Goal: Information Seeking & Learning: Learn about a topic

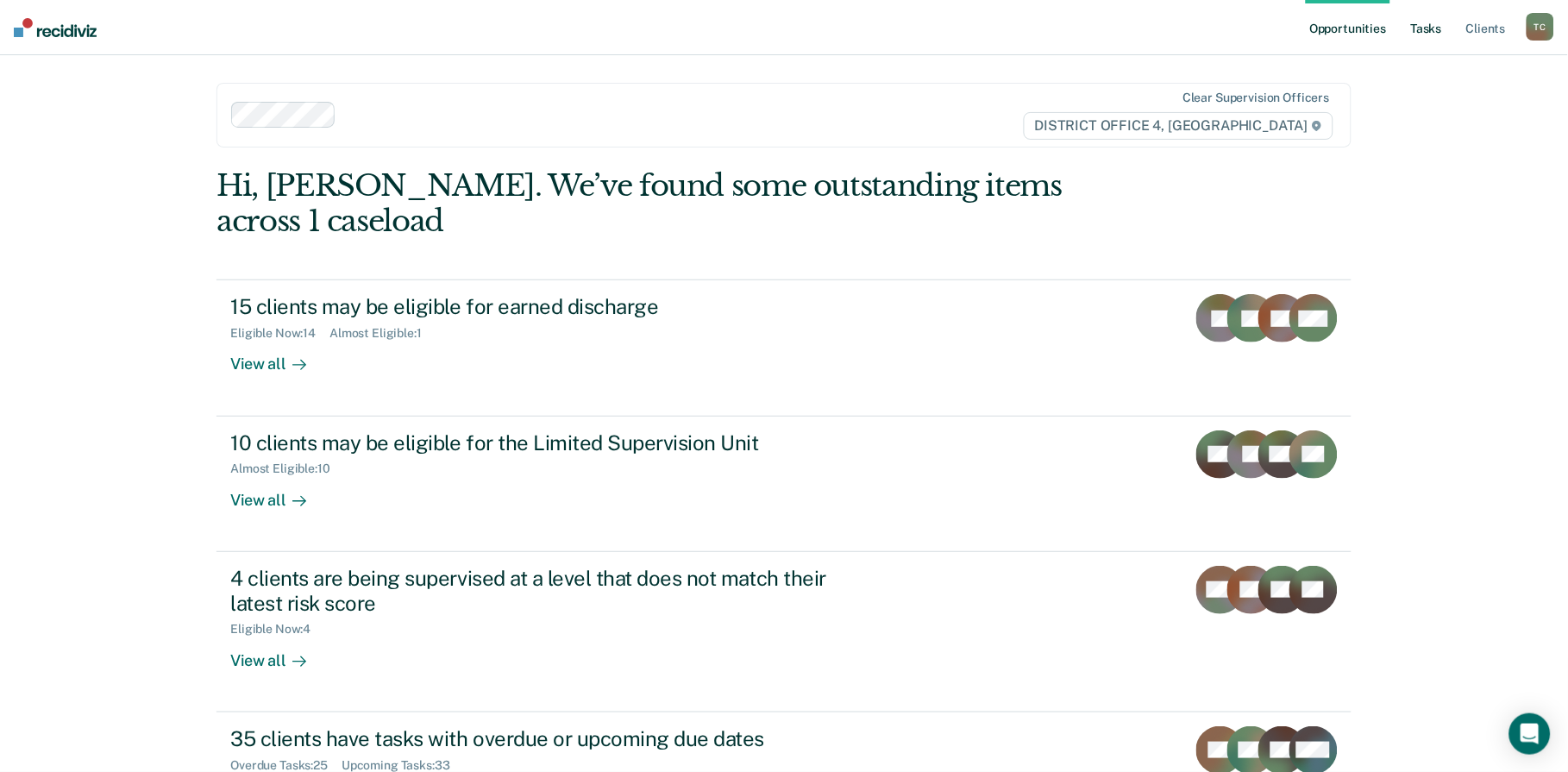
click at [1423, 34] on link "Tasks" at bounding box center [1426, 27] width 38 height 55
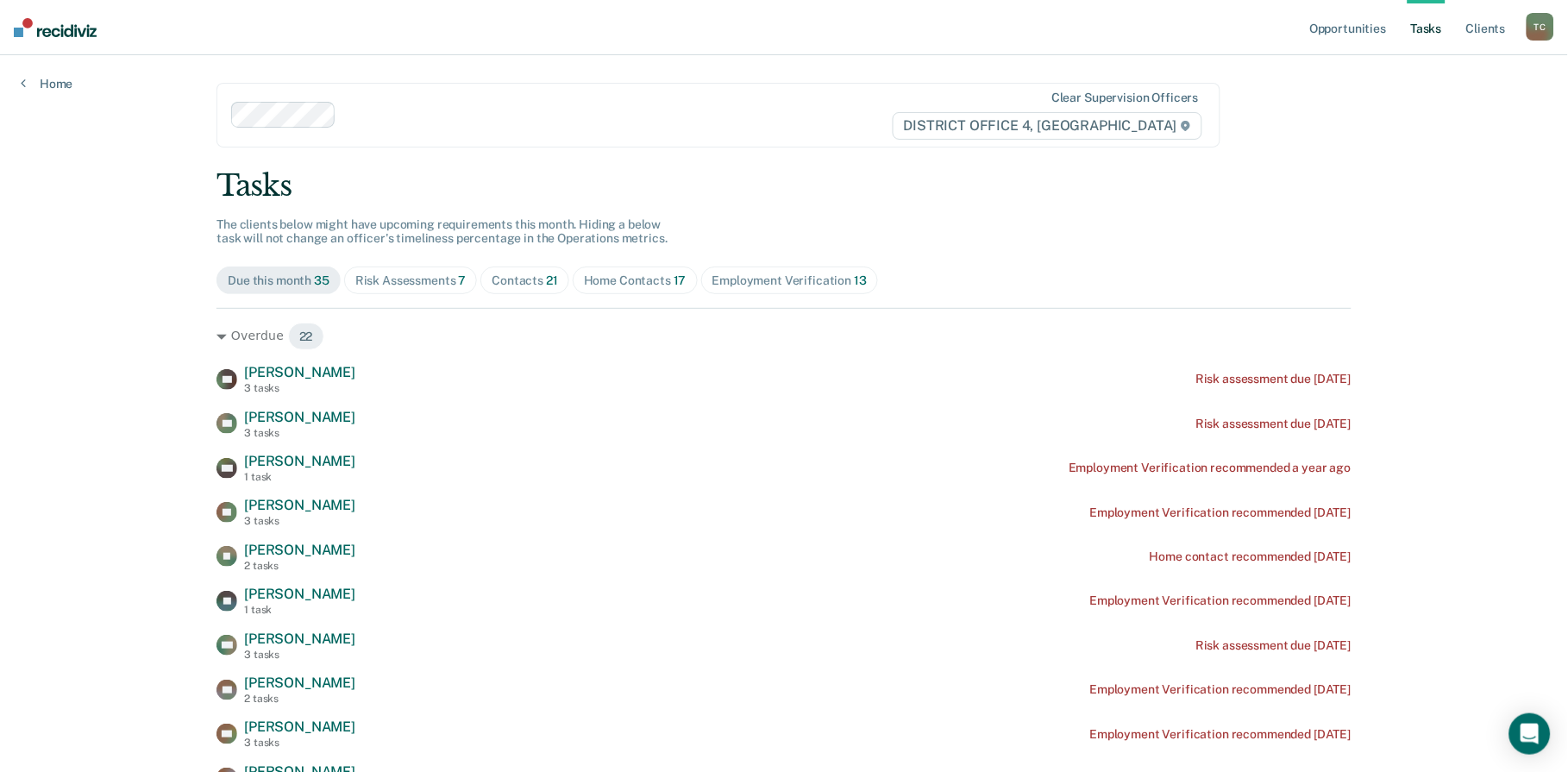
click at [632, 288] on span "Home Contacts 17" at bounding box center [635, 280] width 125 height 28
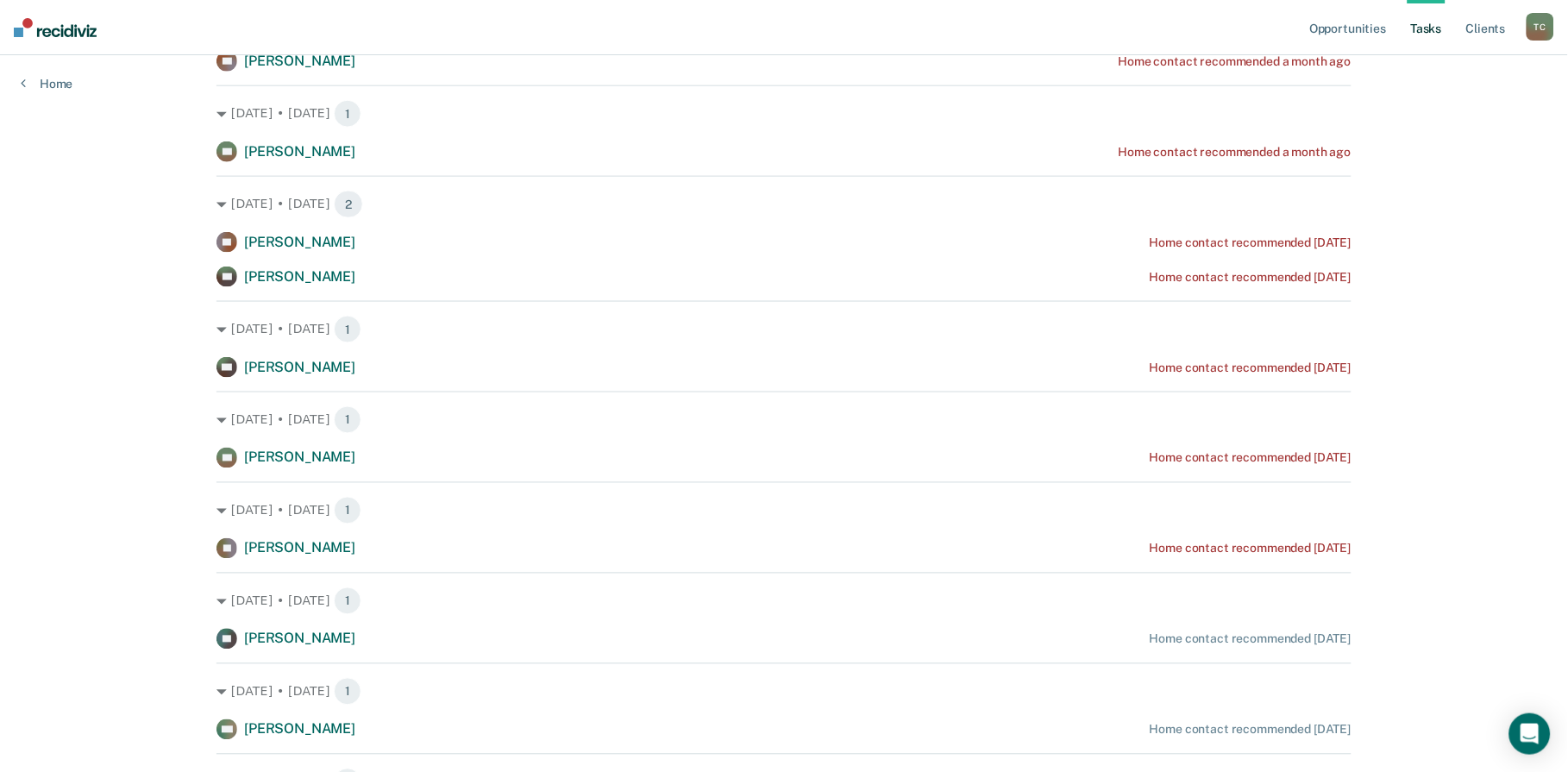
scroll to position [479, 0]
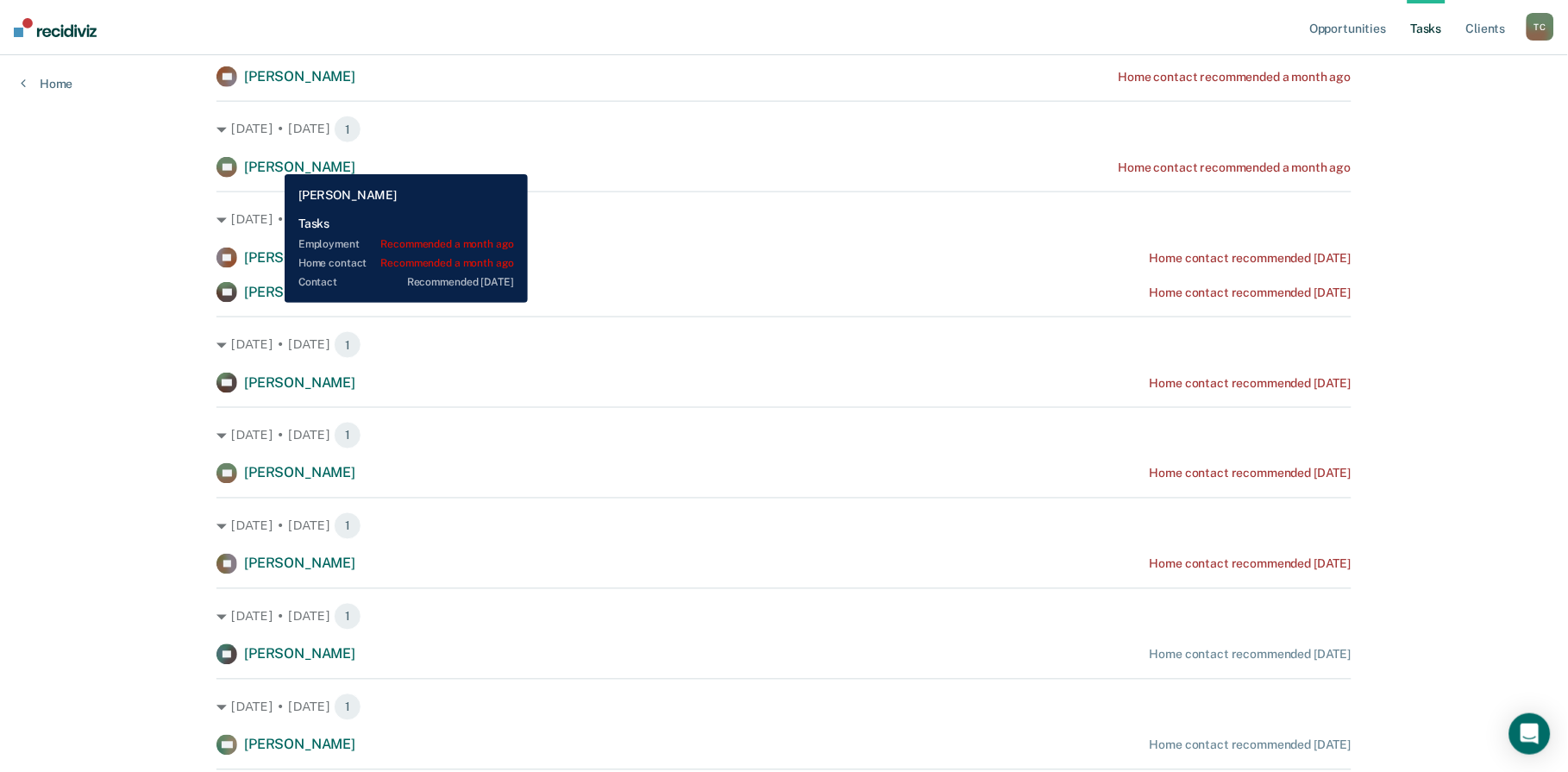
click at [272, 161] on span "[PERSON_NAME]" at bounding box center [300, 167] width 111 height 16
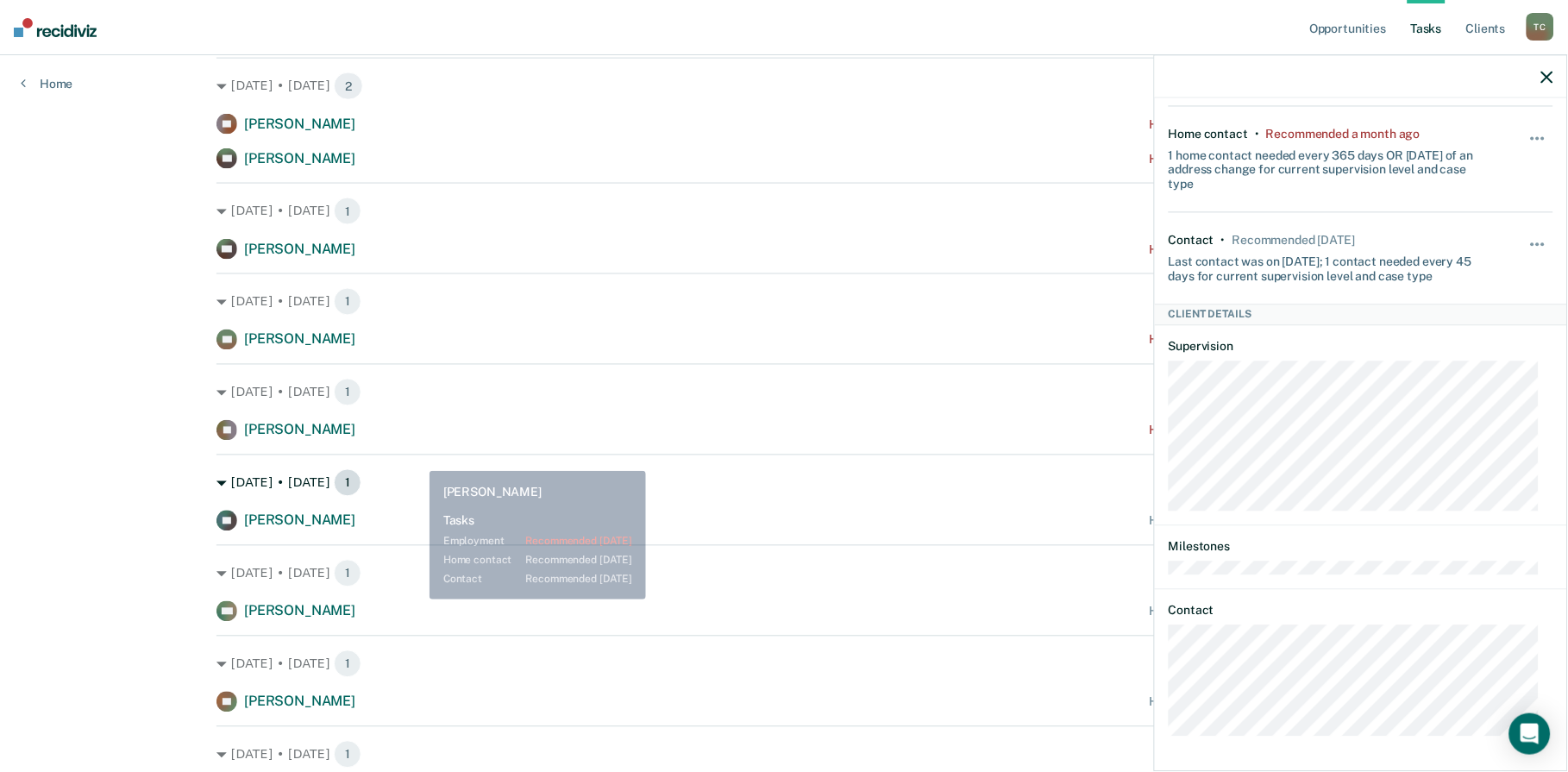
scroll to position [670, 0]
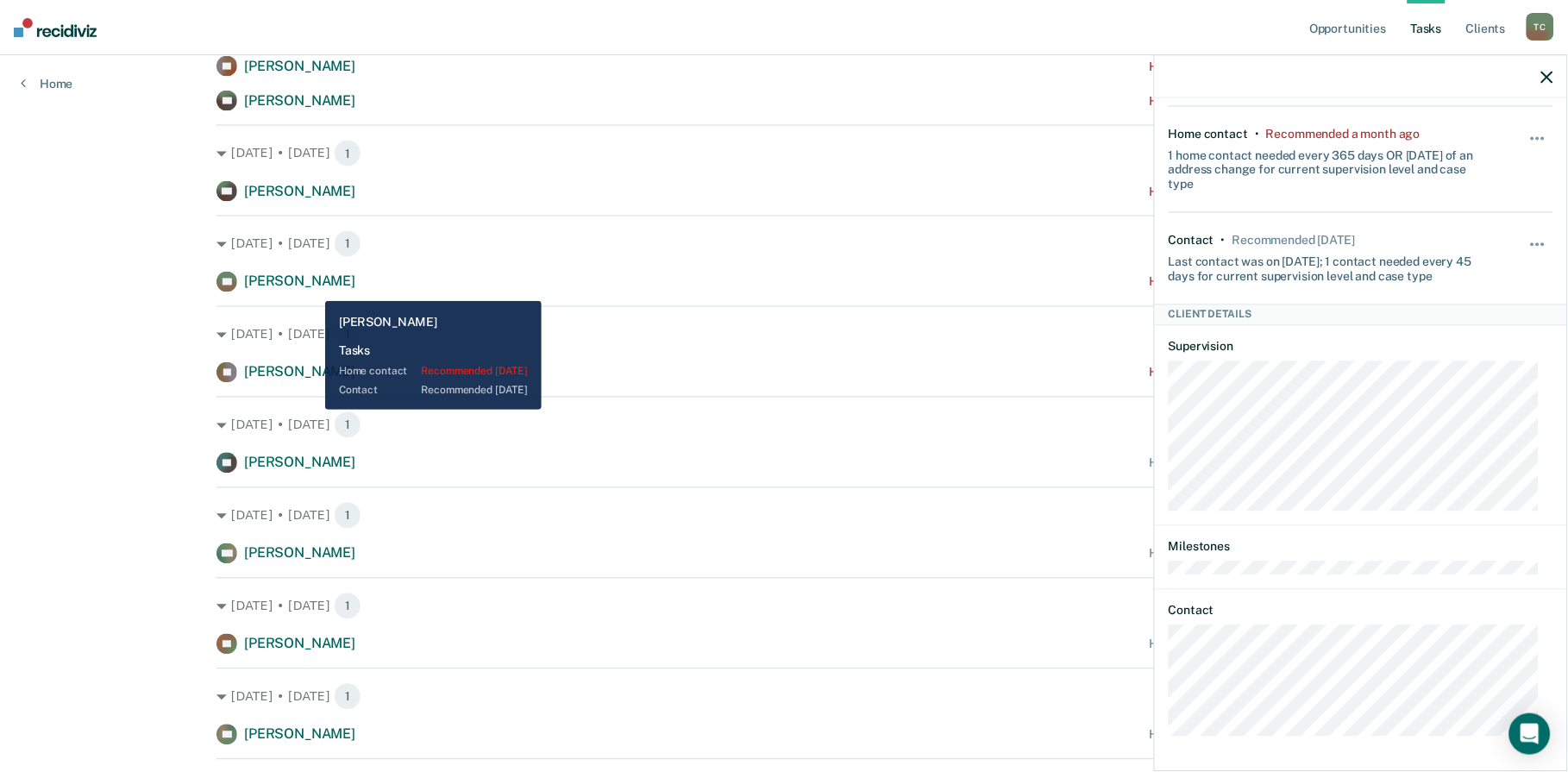
click at [312, 287] on div "[PERSON_NAME]" at bounding box center [300, 282] width 111 height 18
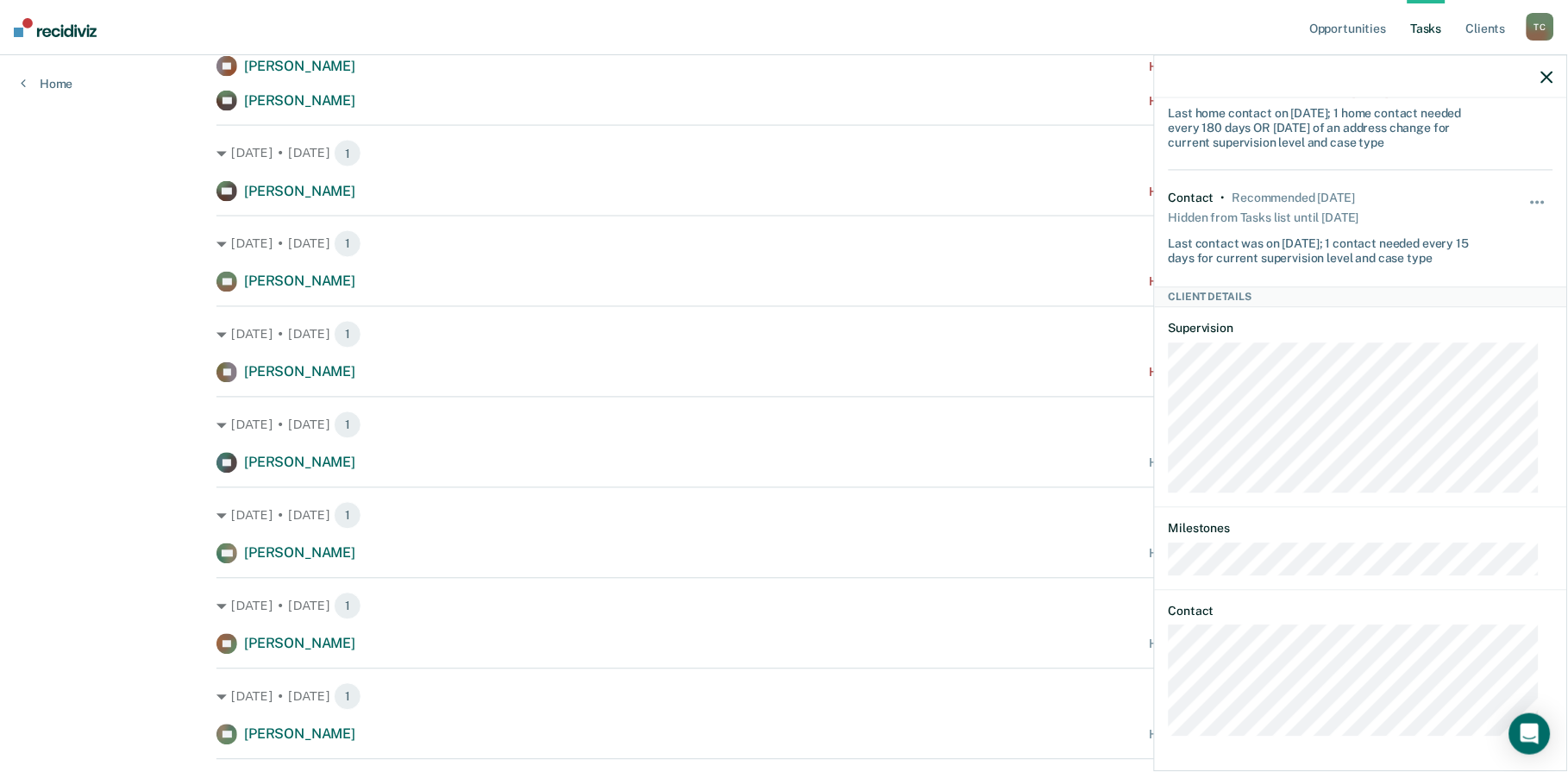
click at [85, 466] on div "Opportunities Tasks Client s [PERSON_NAME] Profile How it works Log Out Home Cl…" at bounding box center [784, 225] width 1568 height 1789
click at [1546, 78] on icon "button" at bounding box center [1546, 76] width 12 height 12
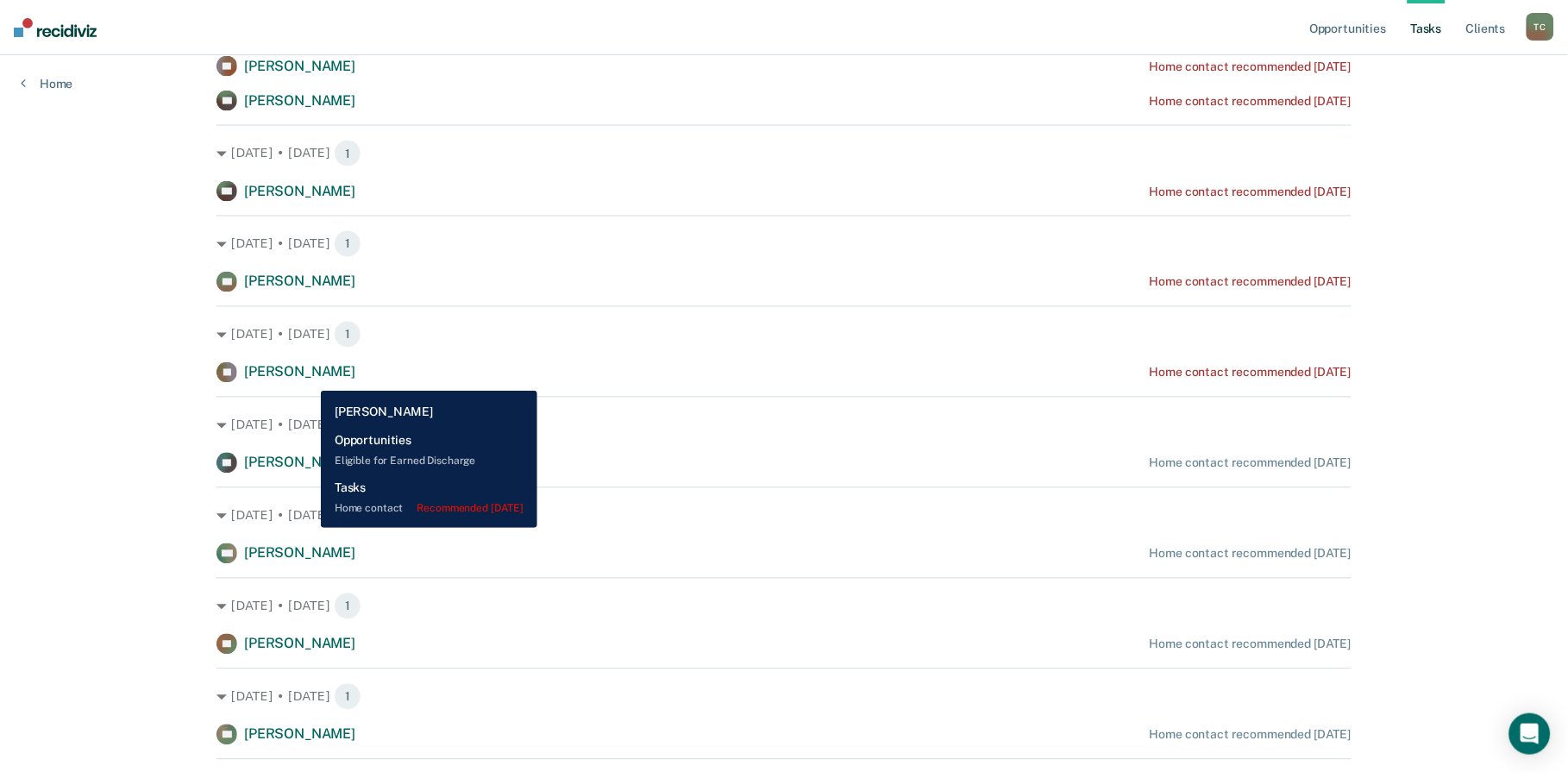
click at [308, 377] on span "[PERSON_NAME]" at bounding box center [300, 372] width 111 height 16
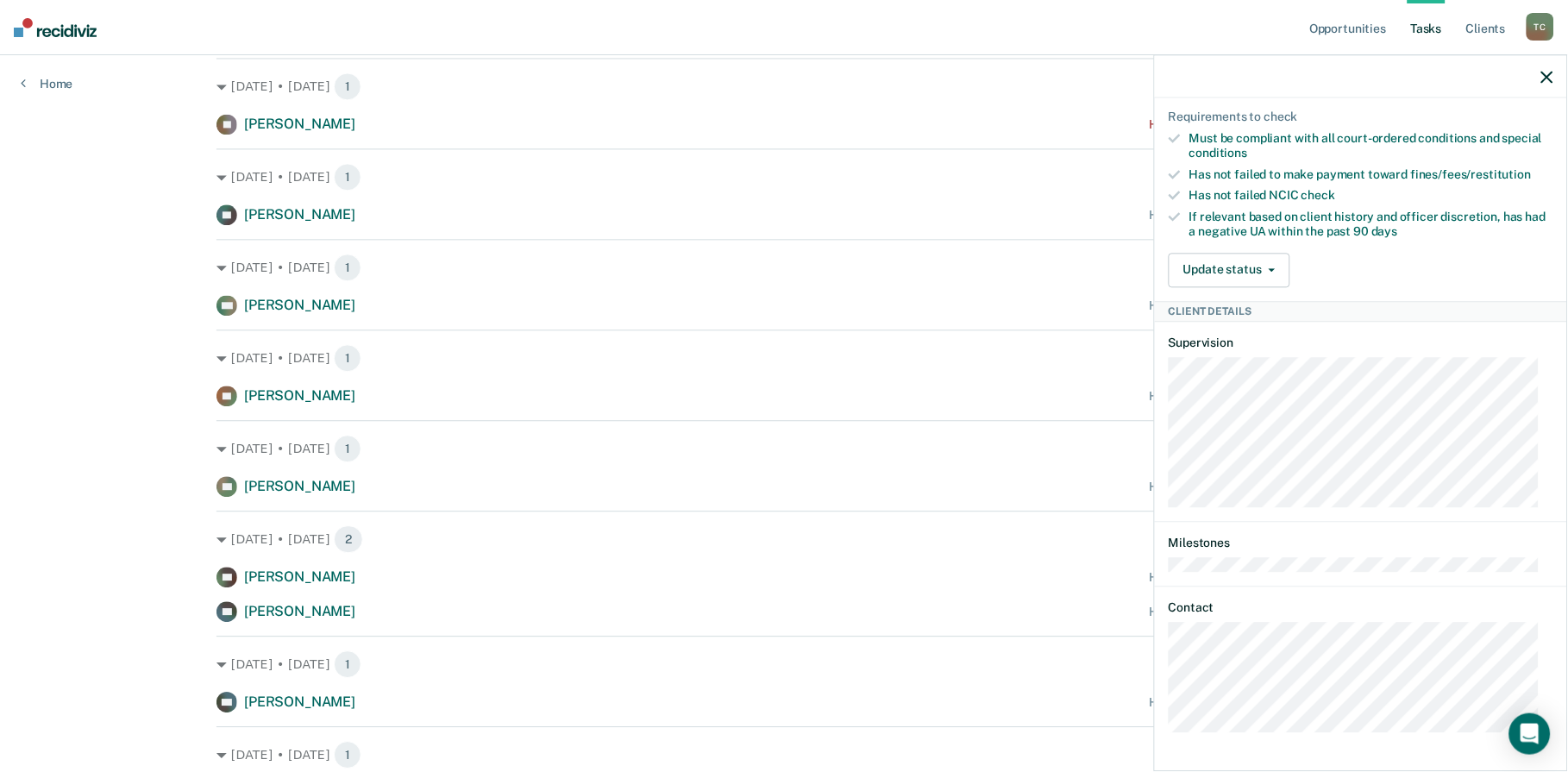
scroll to position [958, 0]
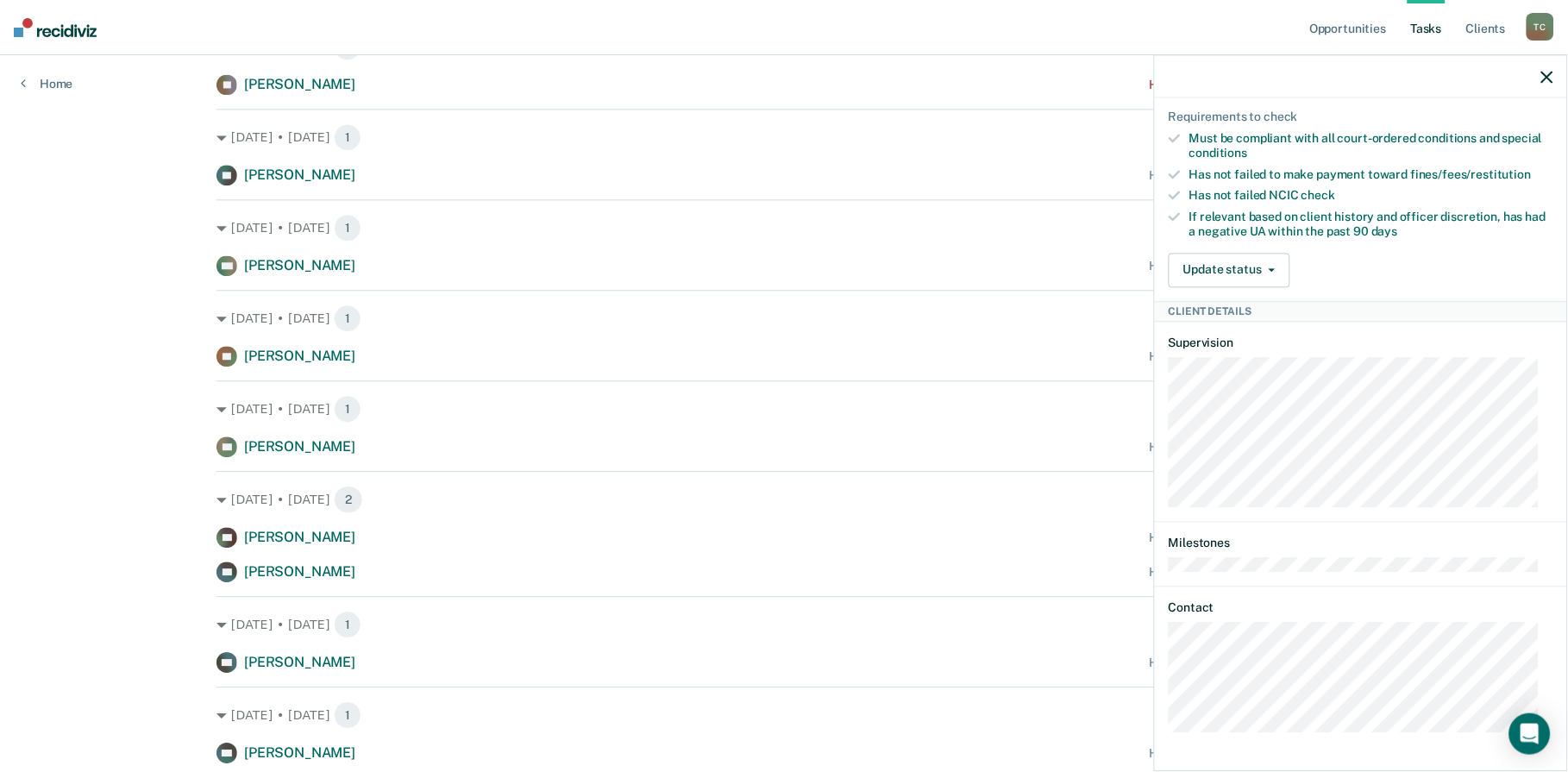
click at [1554, 78] on icon "button" at bounding box center [1546, 76] width 12 height 12
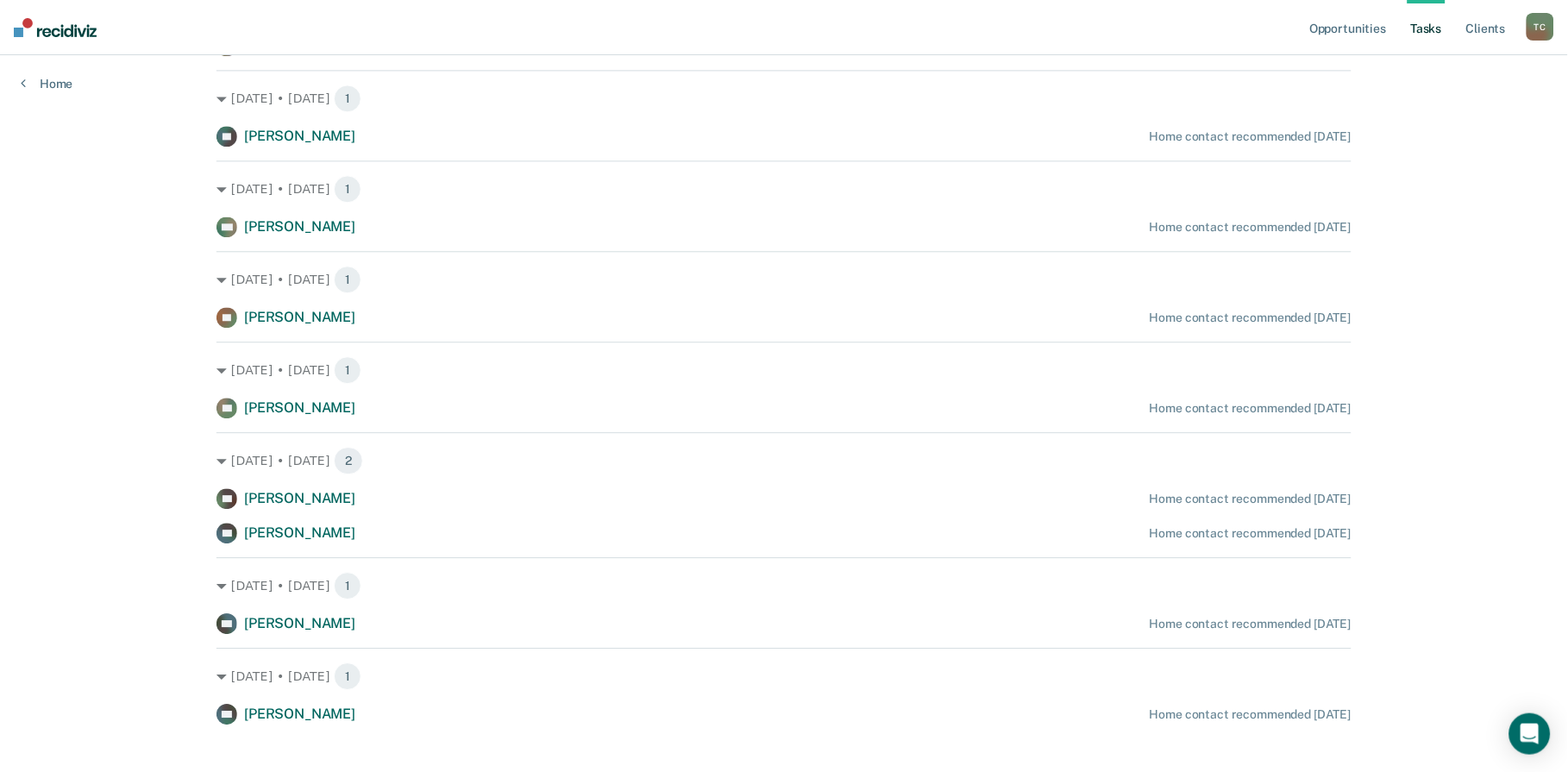
scroll to position [1017, 0]
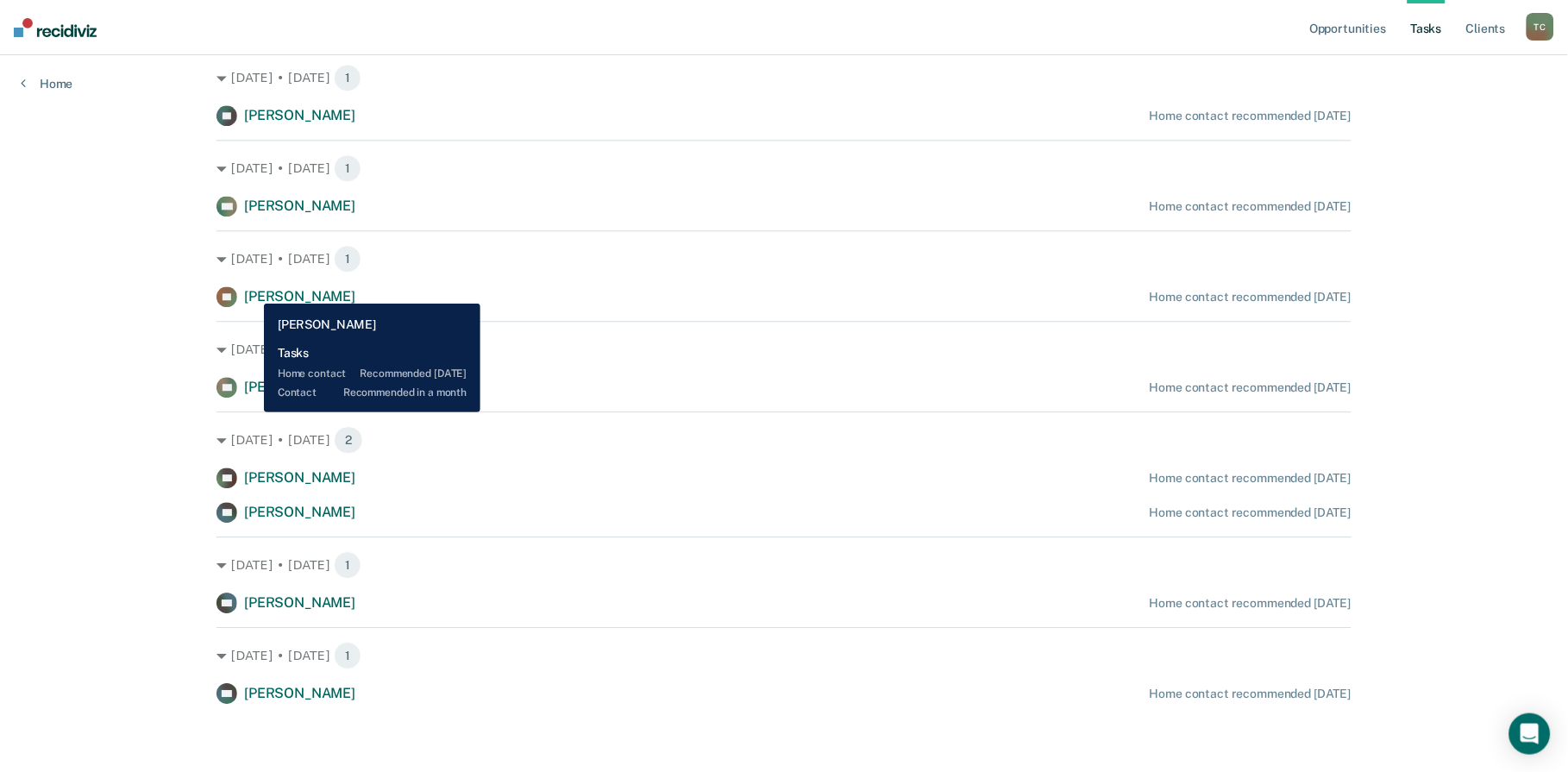
click at [251, 290] on span "[PERSON_NAME]" at bounding box center [300, 296] width 111 height 16
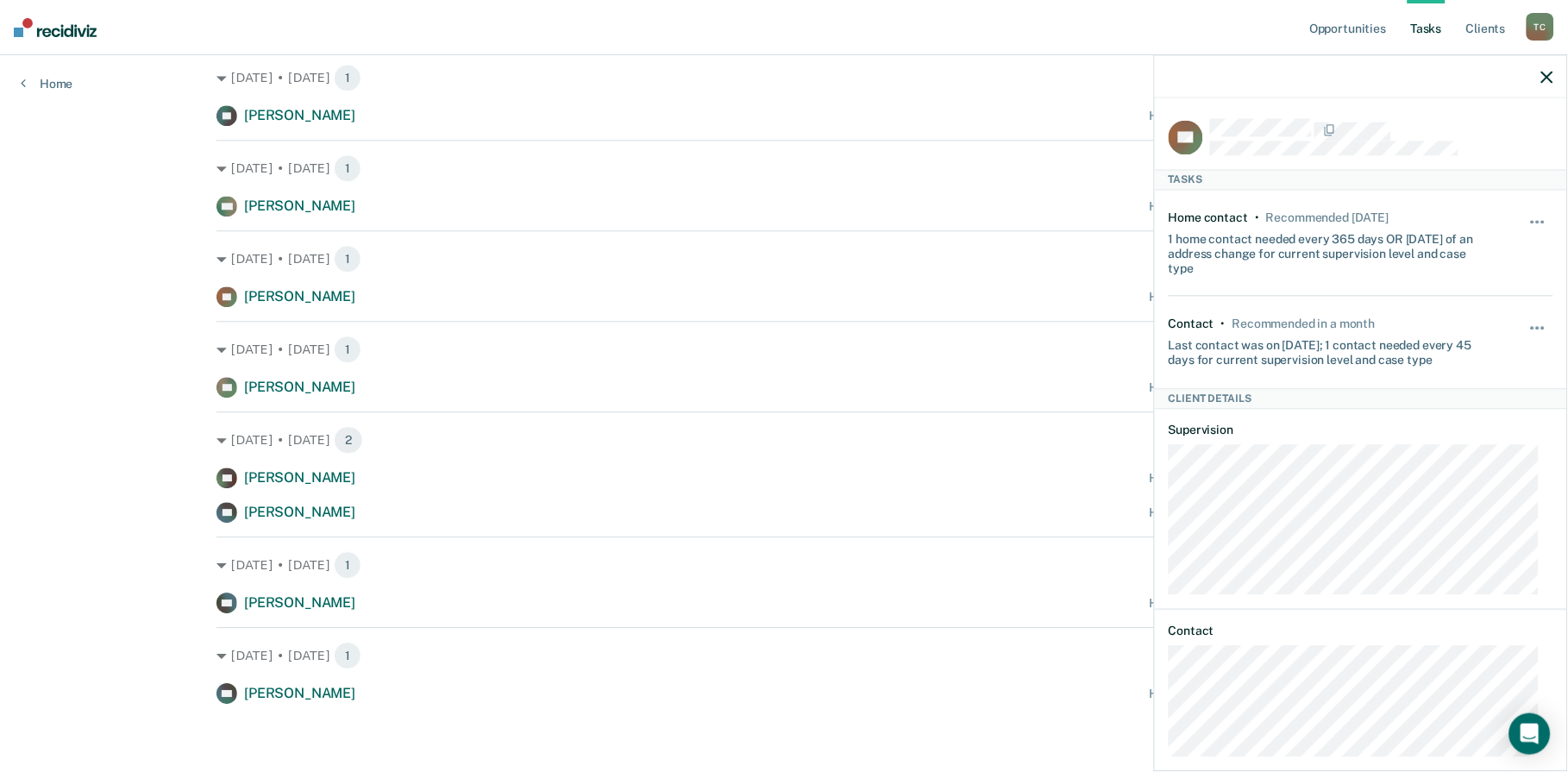
scroll to position [21, 0]
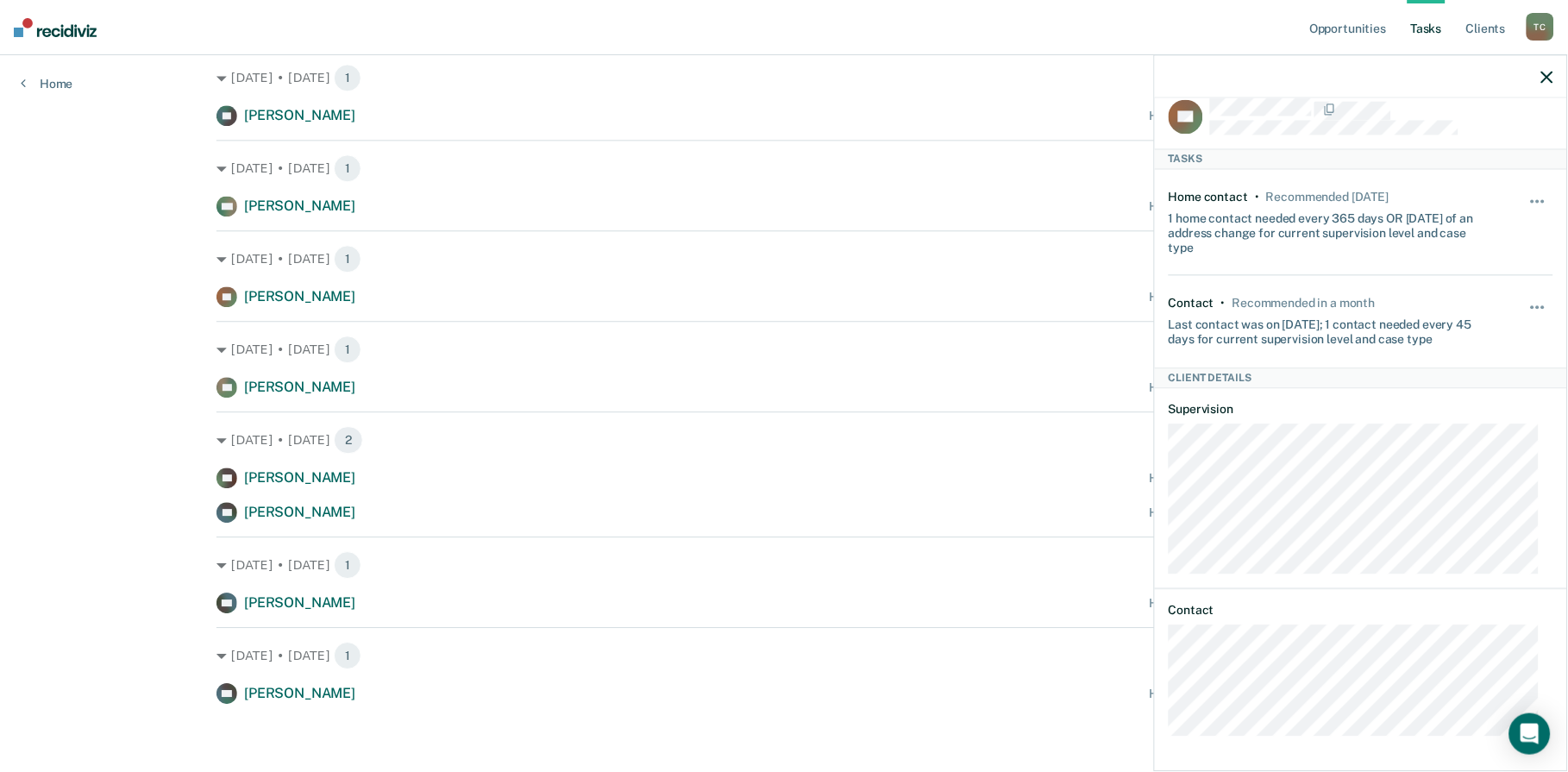
click at [1541, 69] on button "button" at bounding box center [1546, 76] width 12 height 14
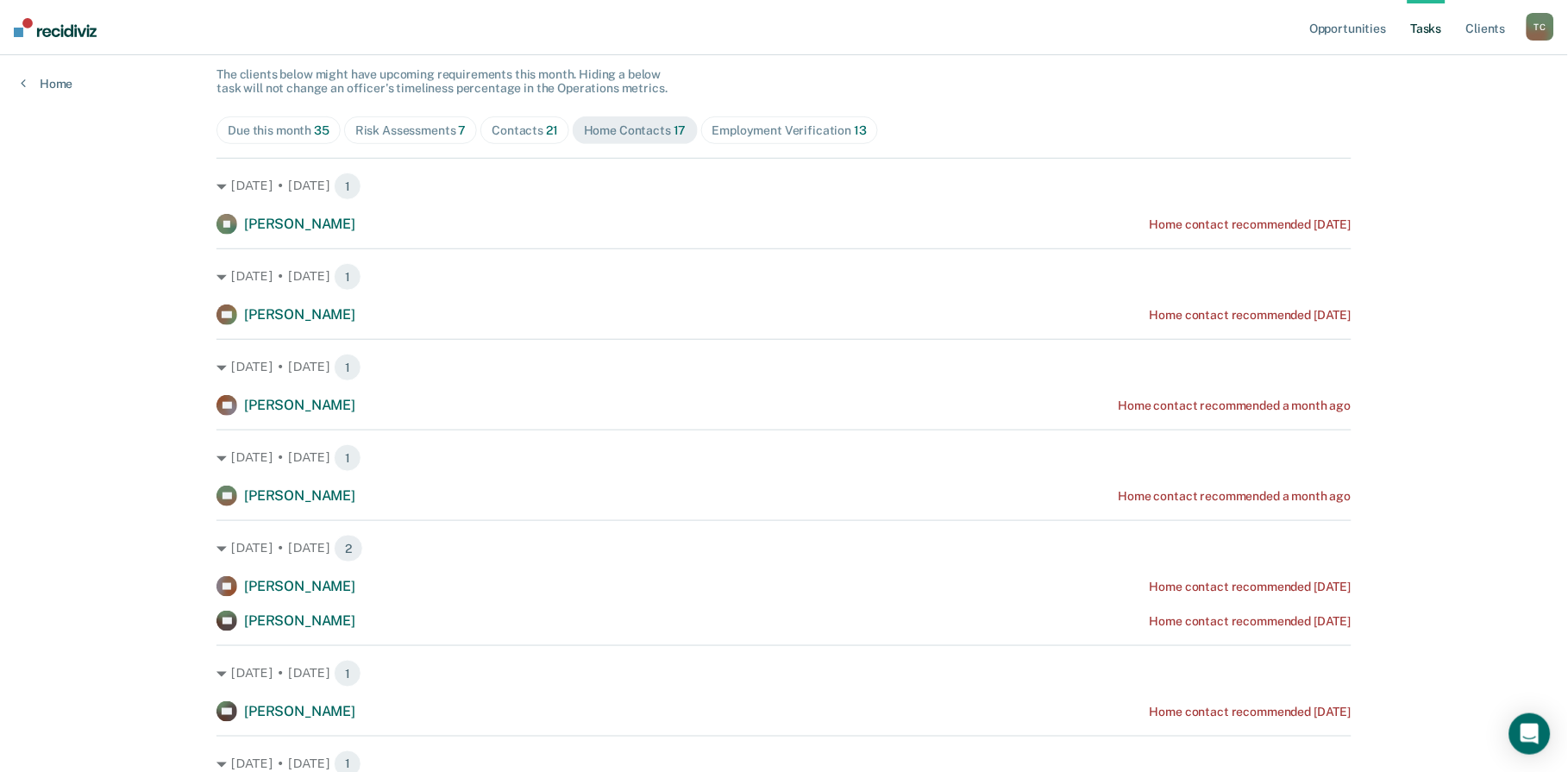
scroll to position [191, 0]
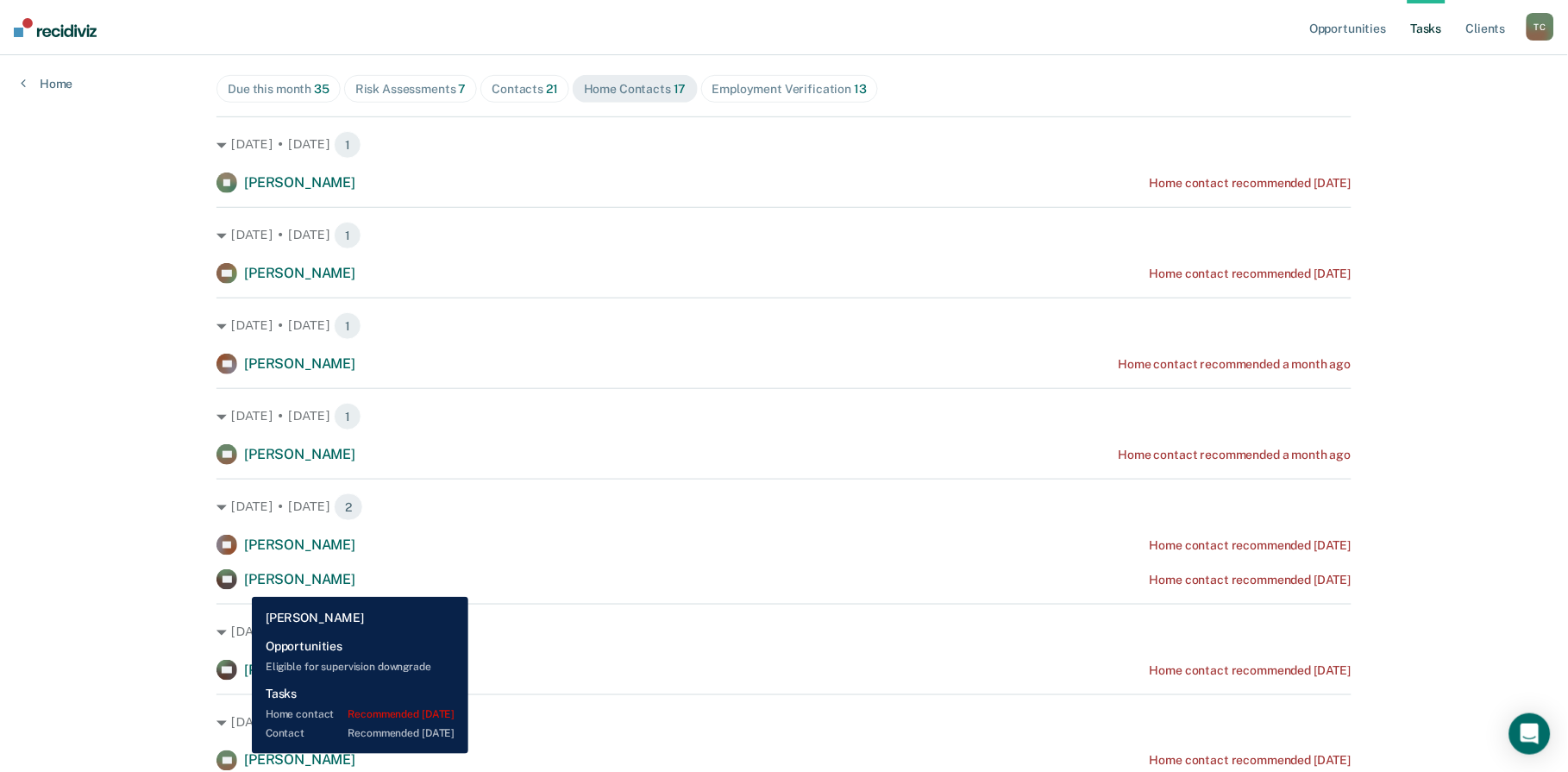
click at [244, 584] on span "[PERSON_NAME]" at bounding box center [300, 579] width 111 height 16
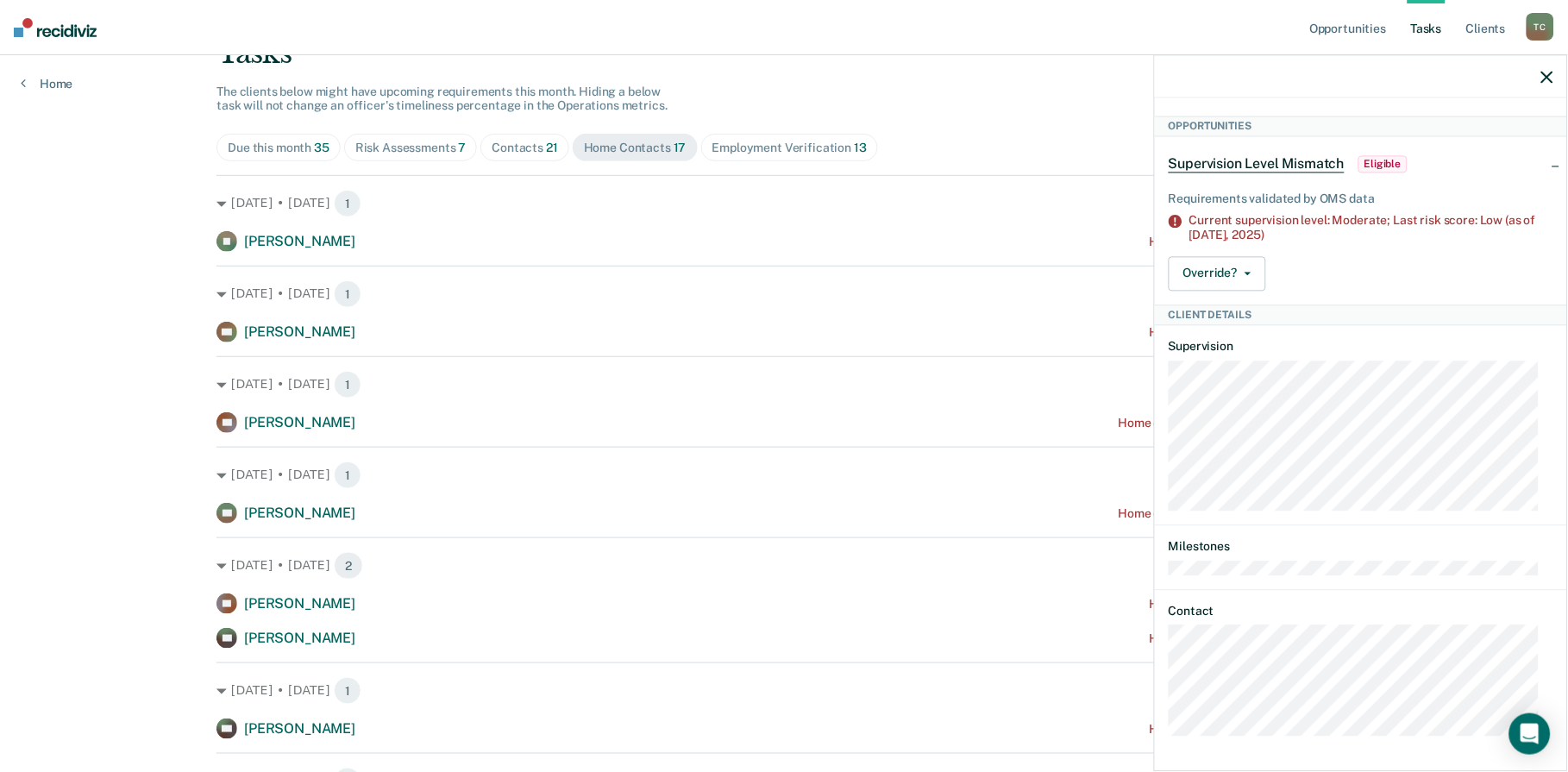
scroll to position [96, 0]
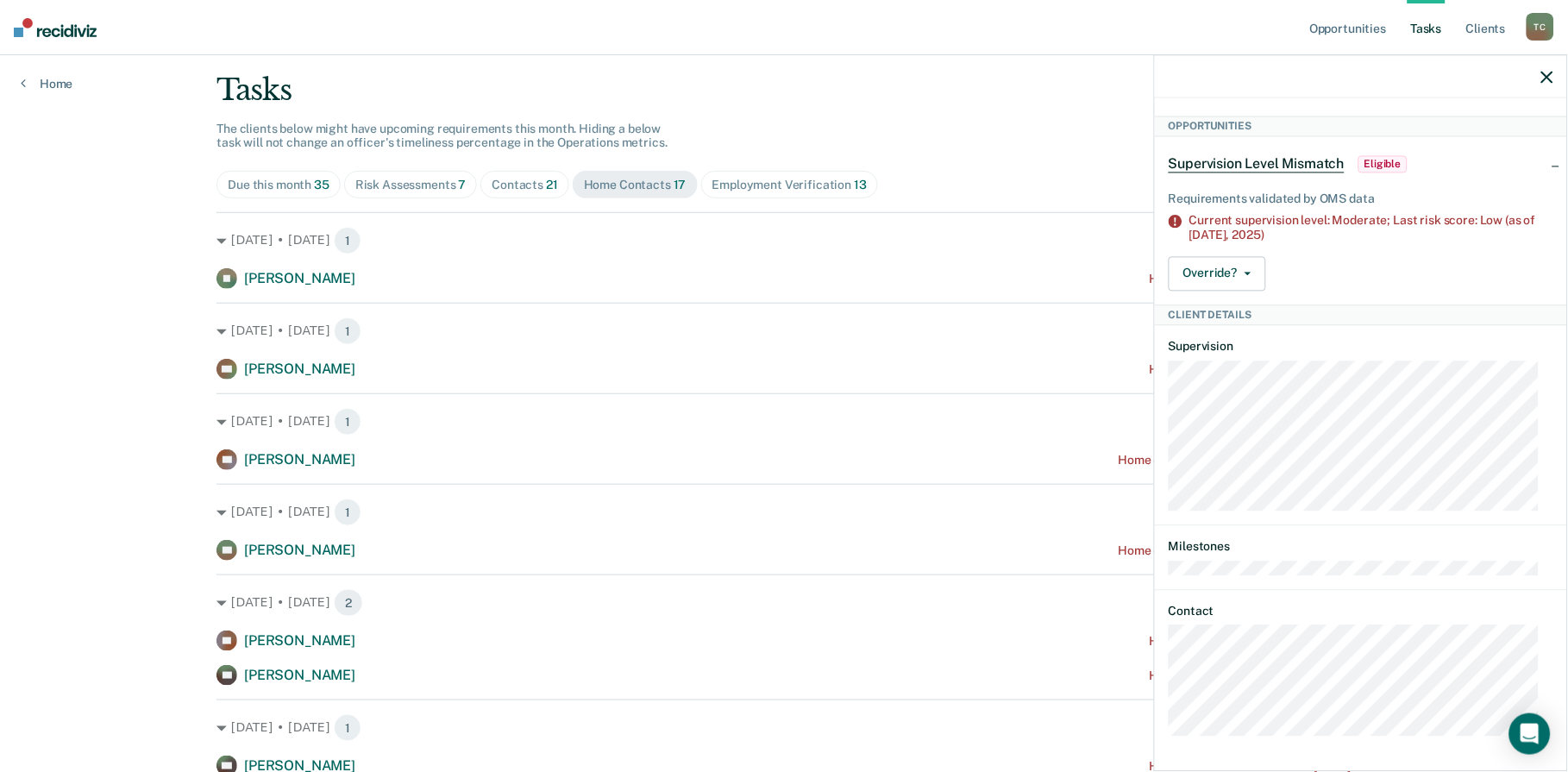
click at [1546, 81] on icon "button" at bounding box center [1546, 76] width 12 height 12
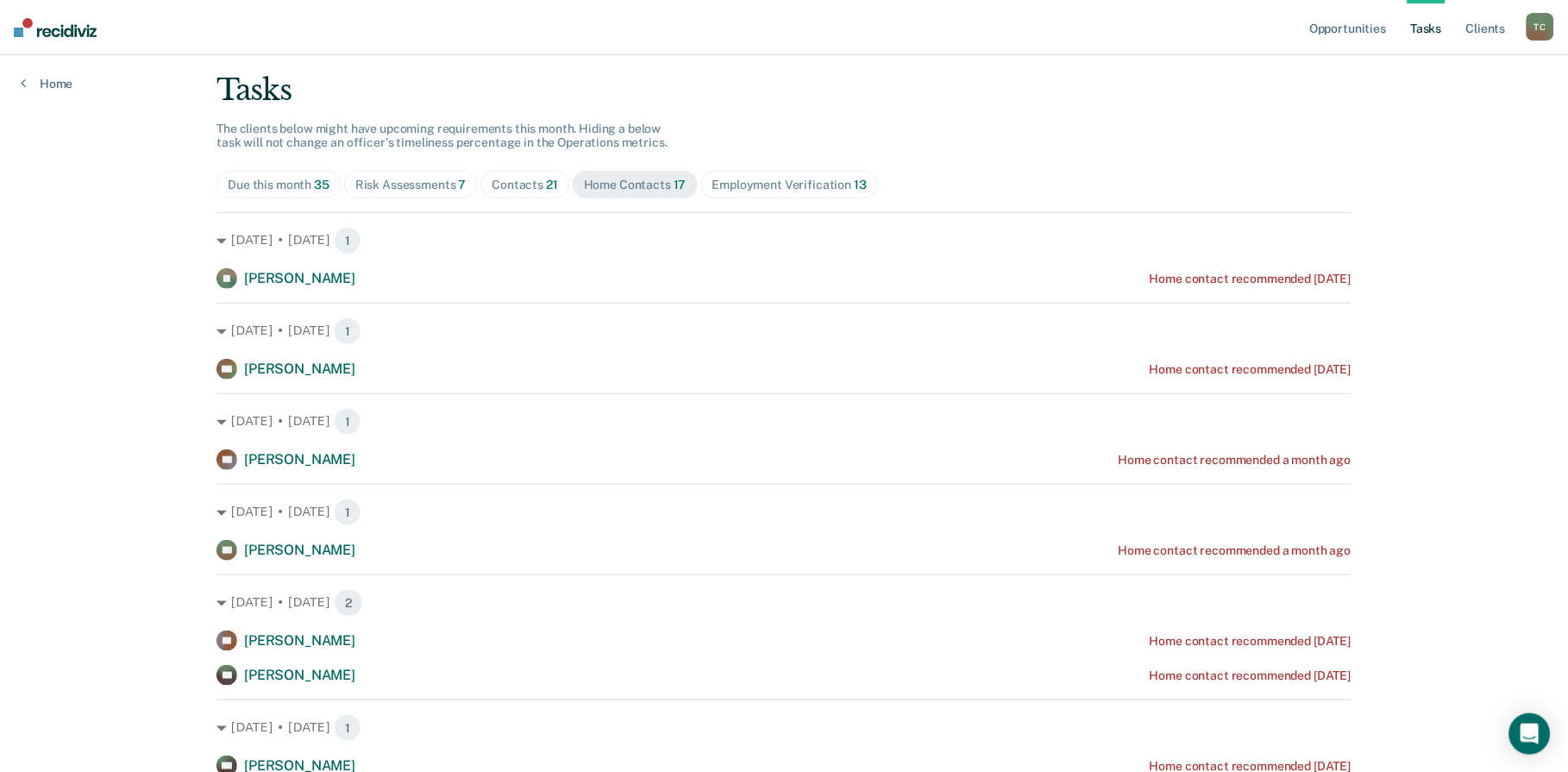
click at [492, 191] on div "Contacts 21" at bounding box center [525, 185] width 67 height 14
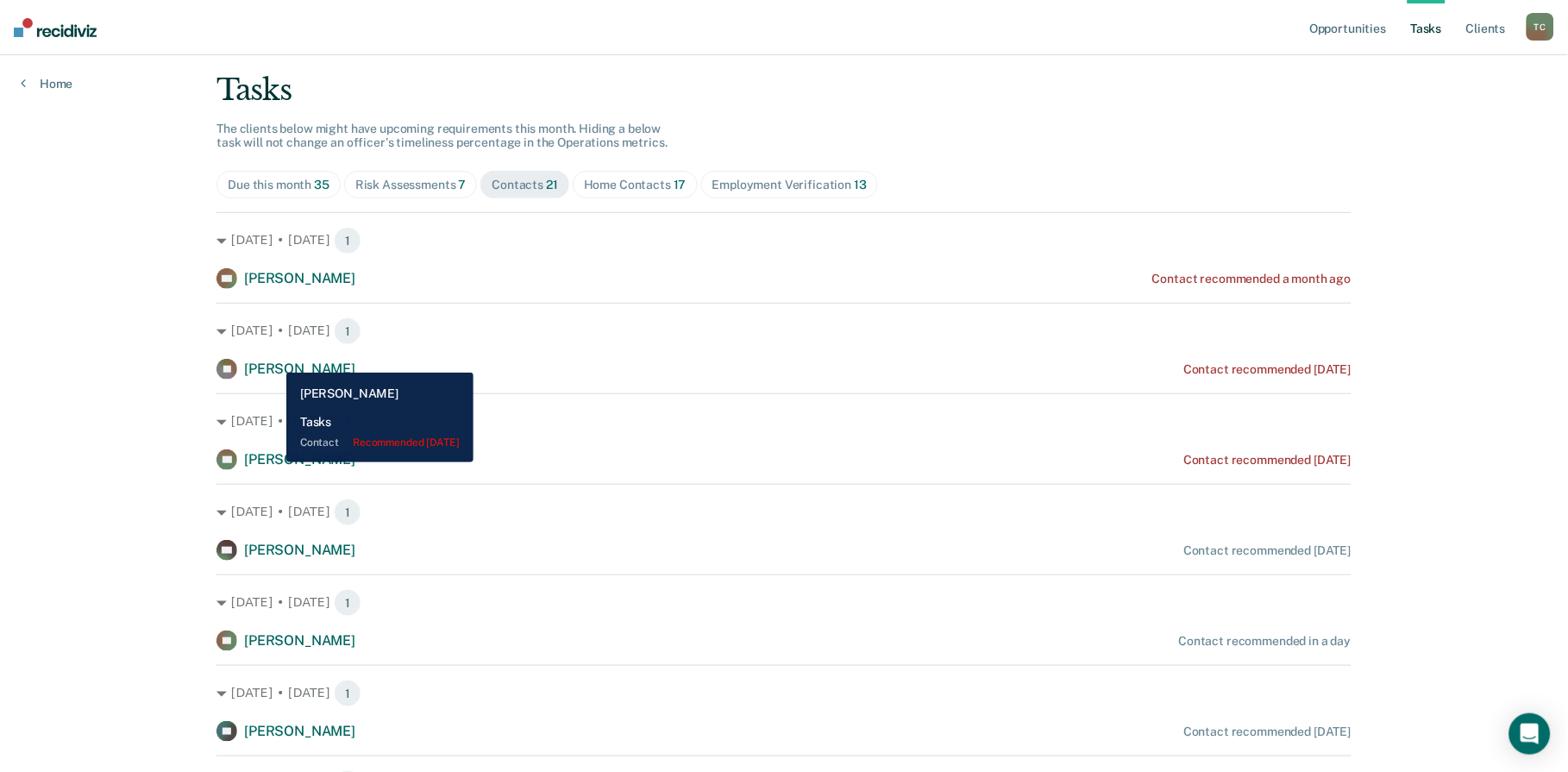
click at [273, 361] on span "[PERSON_NAME]" at bounding box center [300, 369] width 111 height 16
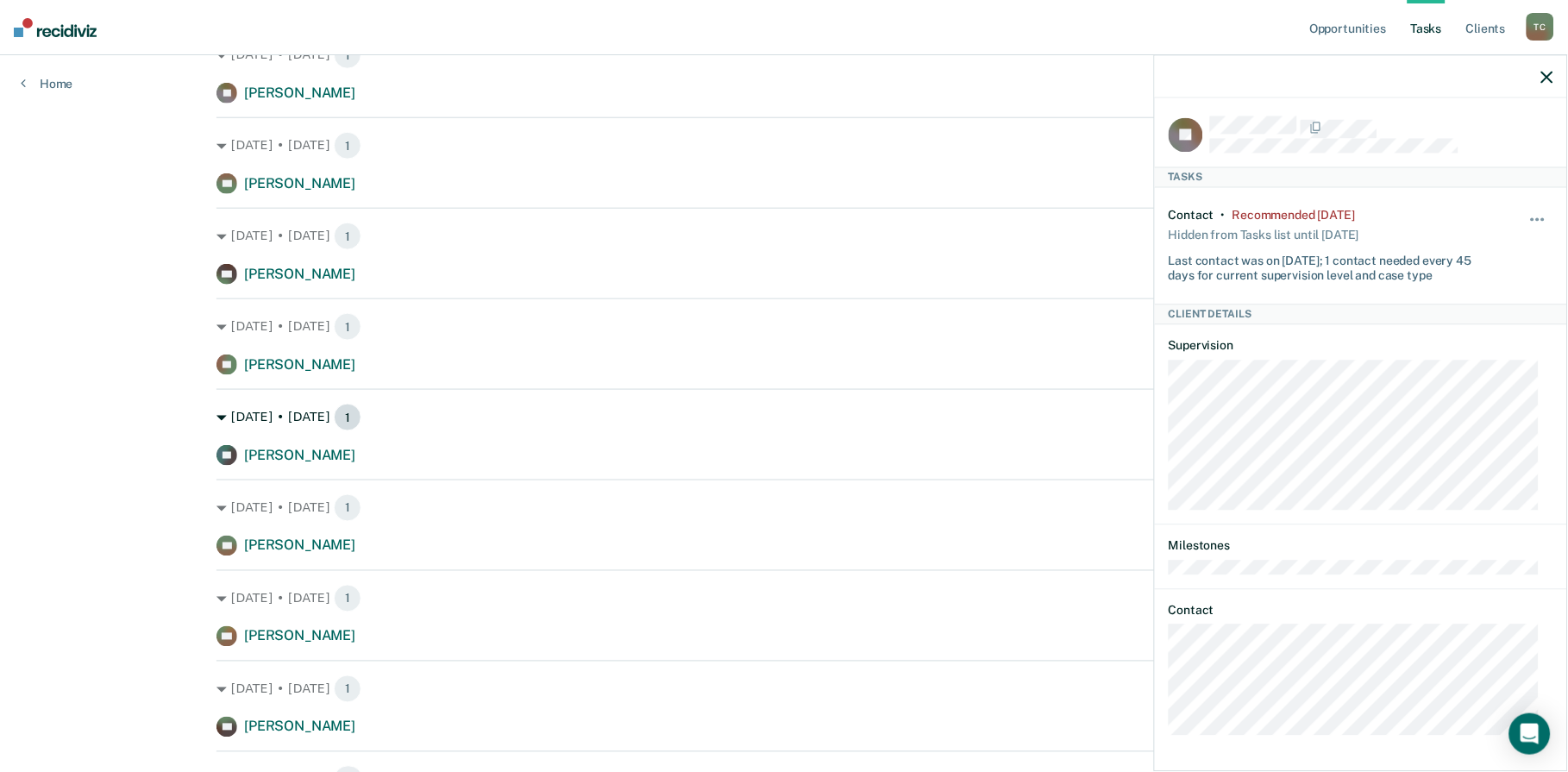
scroll to position [382, 0]
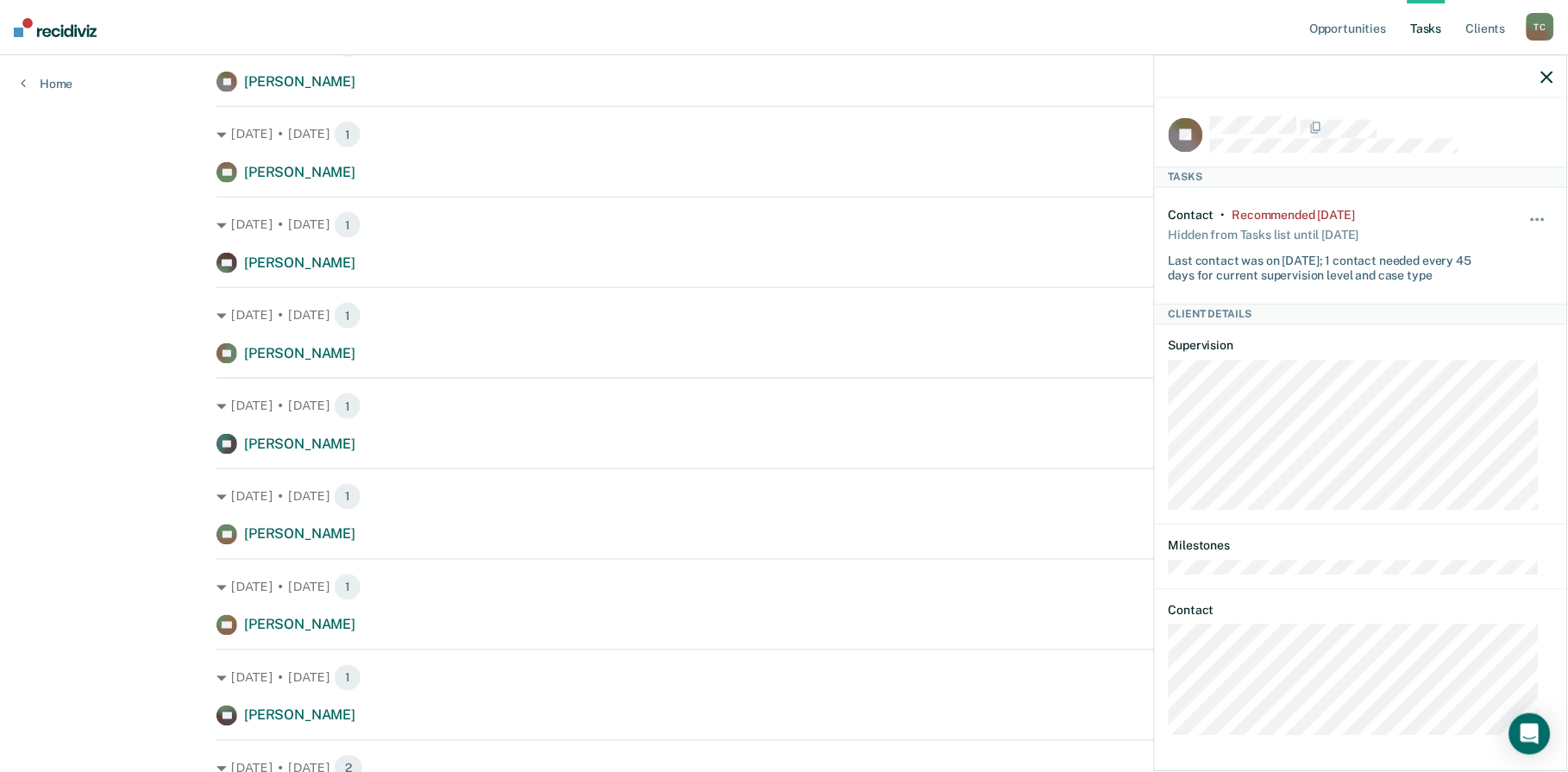
click at [101, 354] on div "Opportunities Tasks Client s [PERSON_NAME] Profile How it works Log Out Home Cl…" at bounding box center [784, 581] width 1568 height 1927
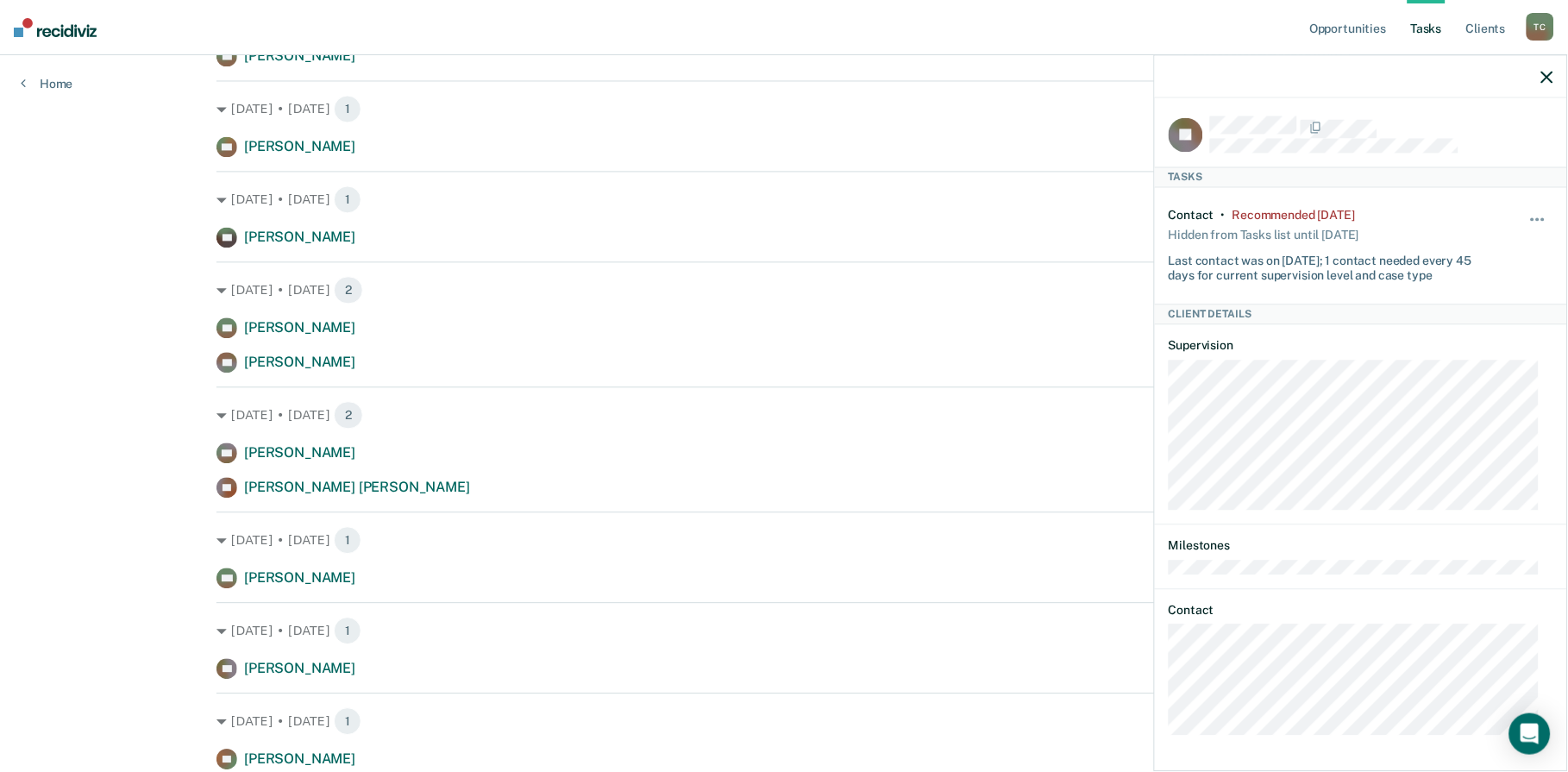
scroll to position [862, 0]
click at [1545, 71] on icon "button" at bounding box center [1546, 76] width 12 height 12
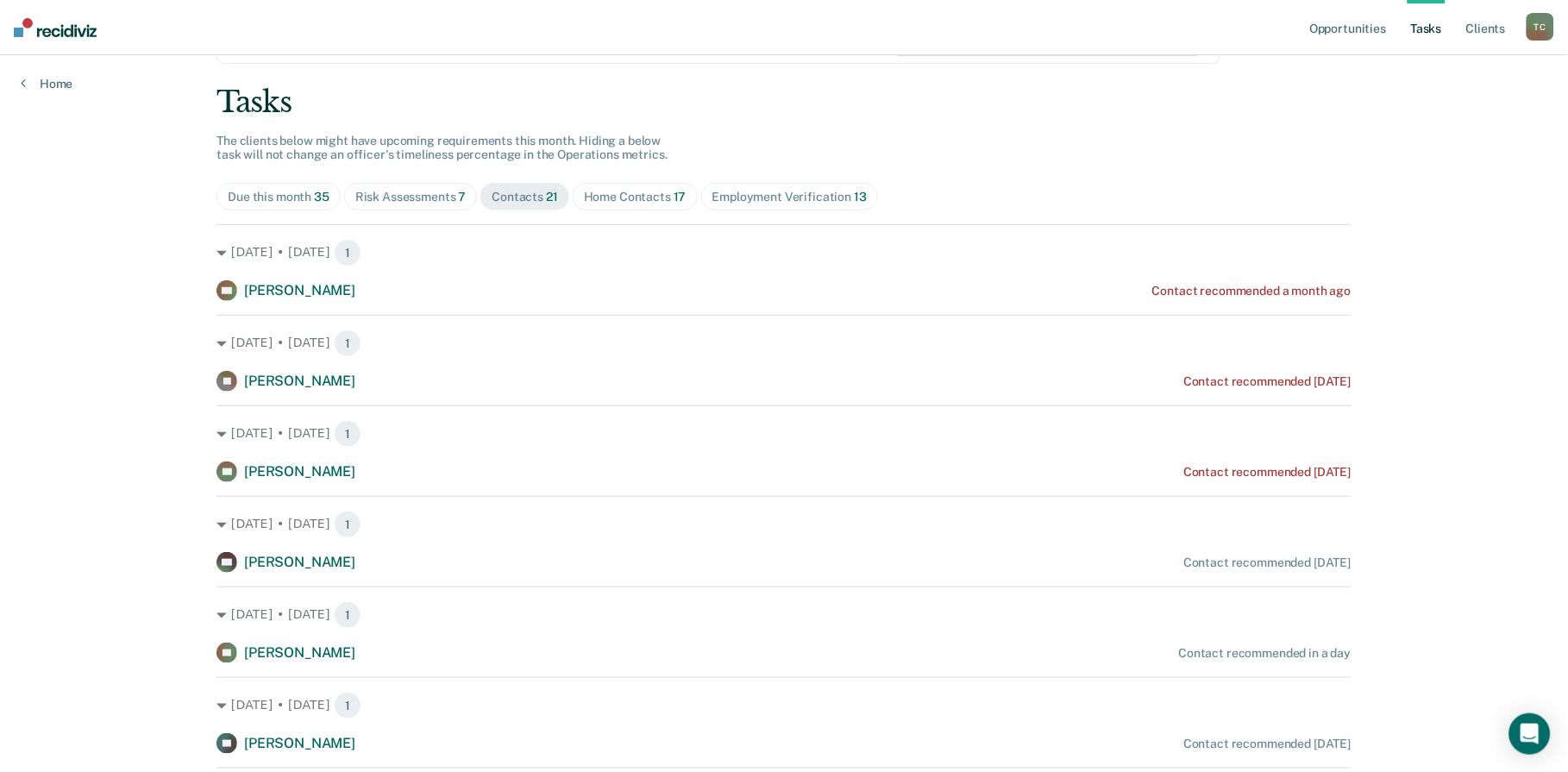
scroll to position [0, 0]
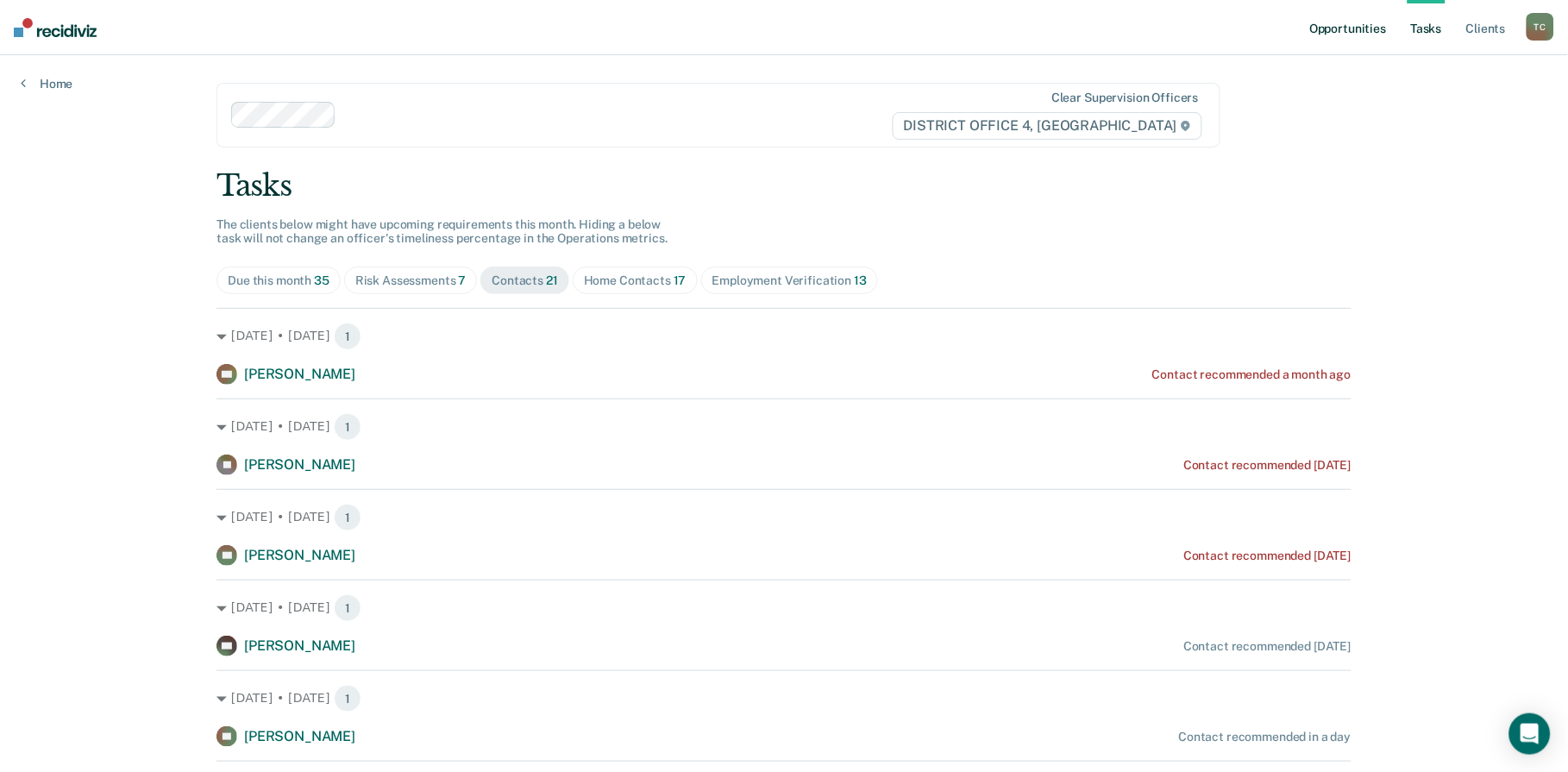
click at [1377, 27] on link "Opportunities" at bounding box center [1347, 27] width 84 height 55
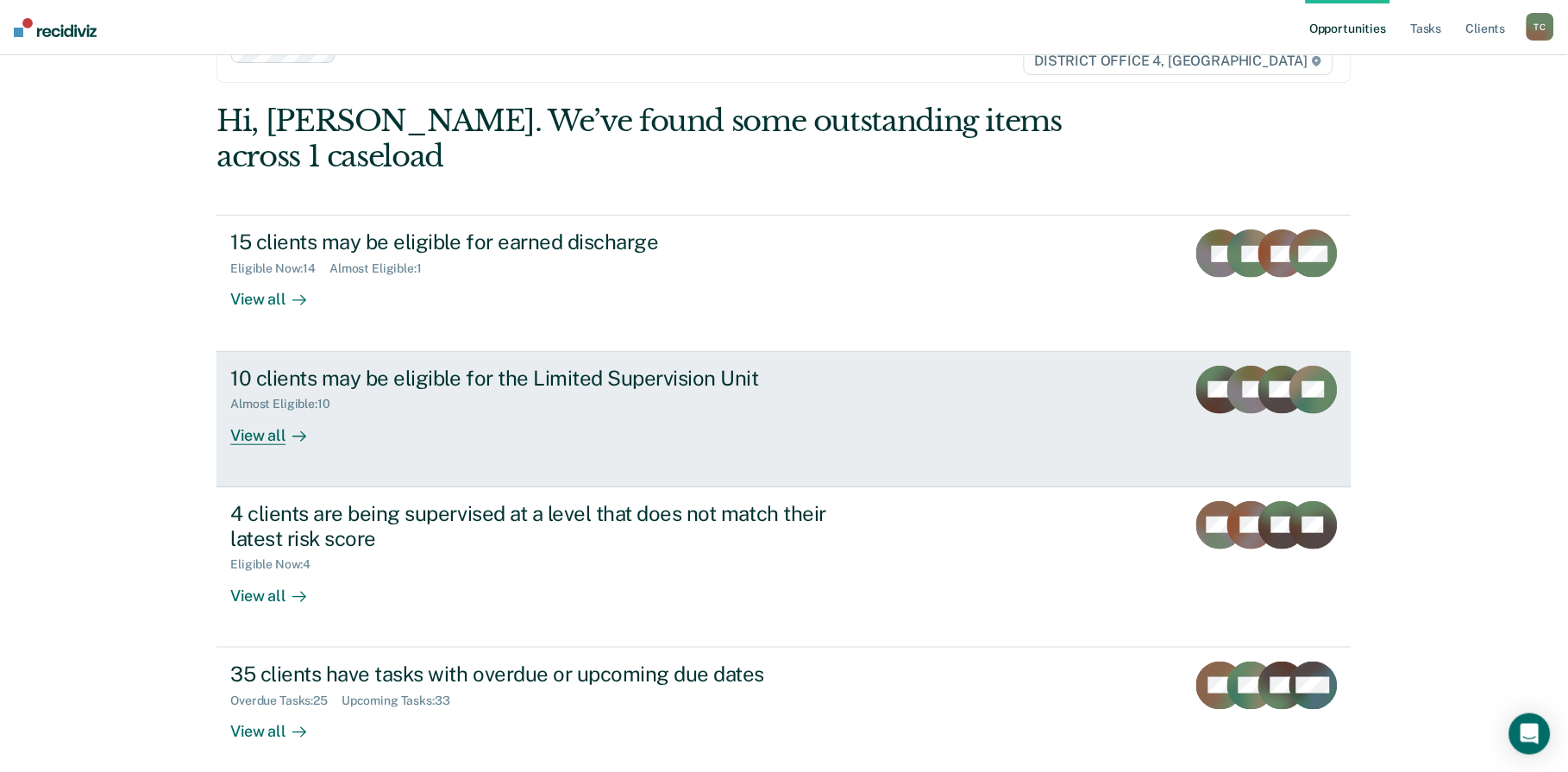
scroll to position [96, 0]
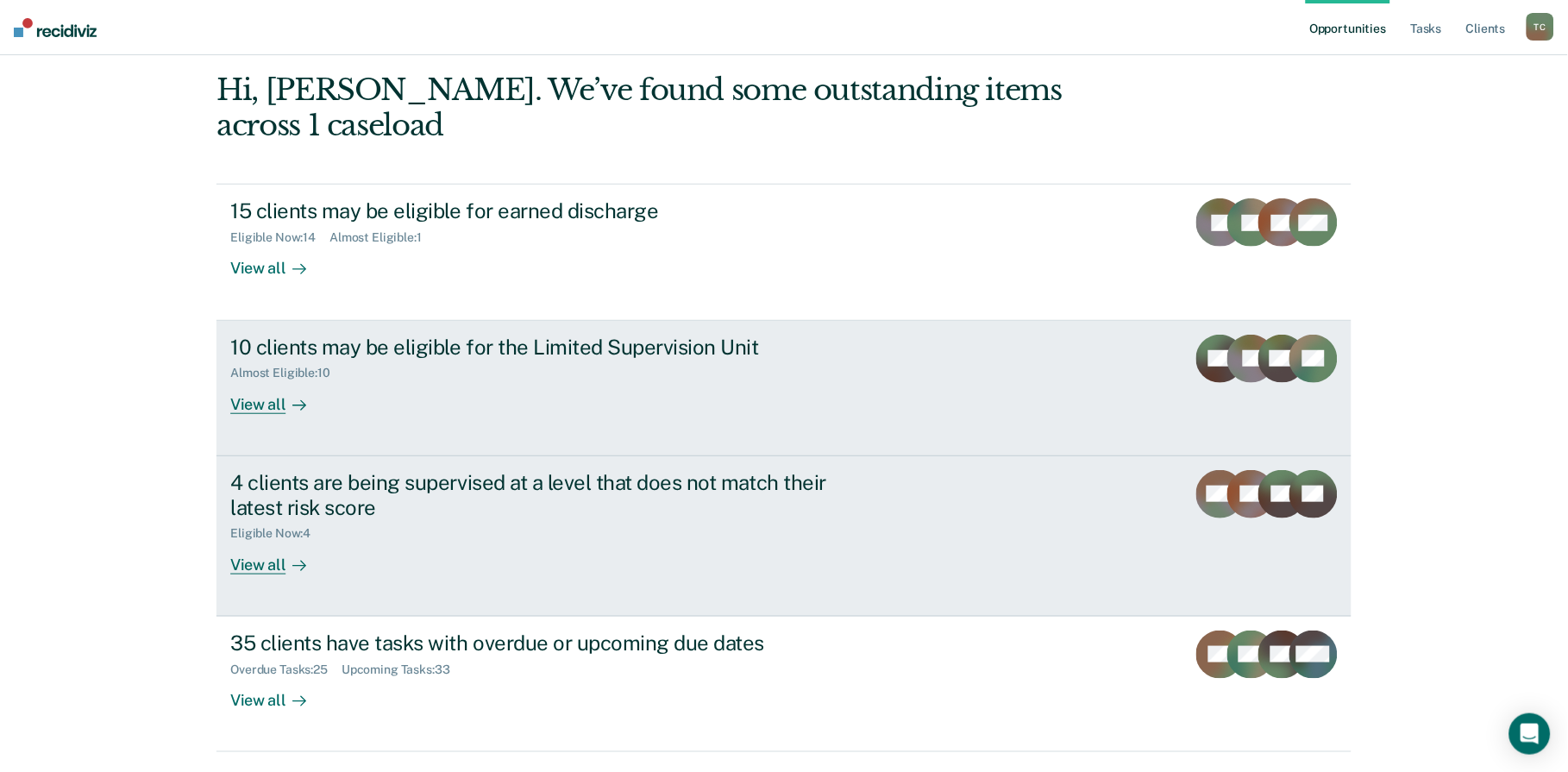
click at [752, 470] on div "4 clients are being supervised at a level that does not match their latest risk…" at bounding box center [532, 494] width 605 height 50
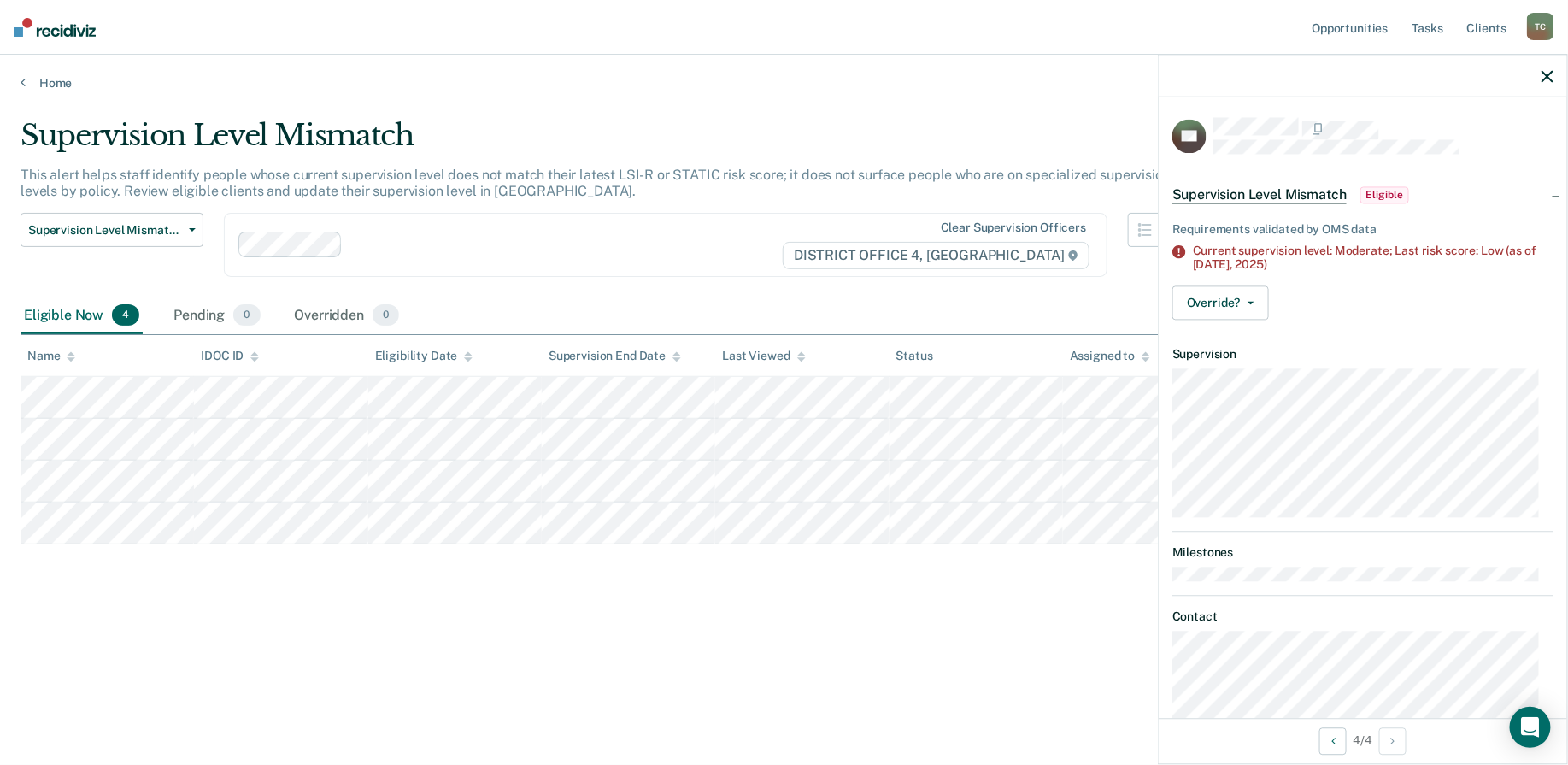
click at [864, 642] on div "Supervision Level Mismatch This alert helps staff identify people whose current…" at bounding box center [784, 404] width 1527 height 573
click at [1551, 72] on icon "button" at bounding box center [1547, 75] width 12 height 12
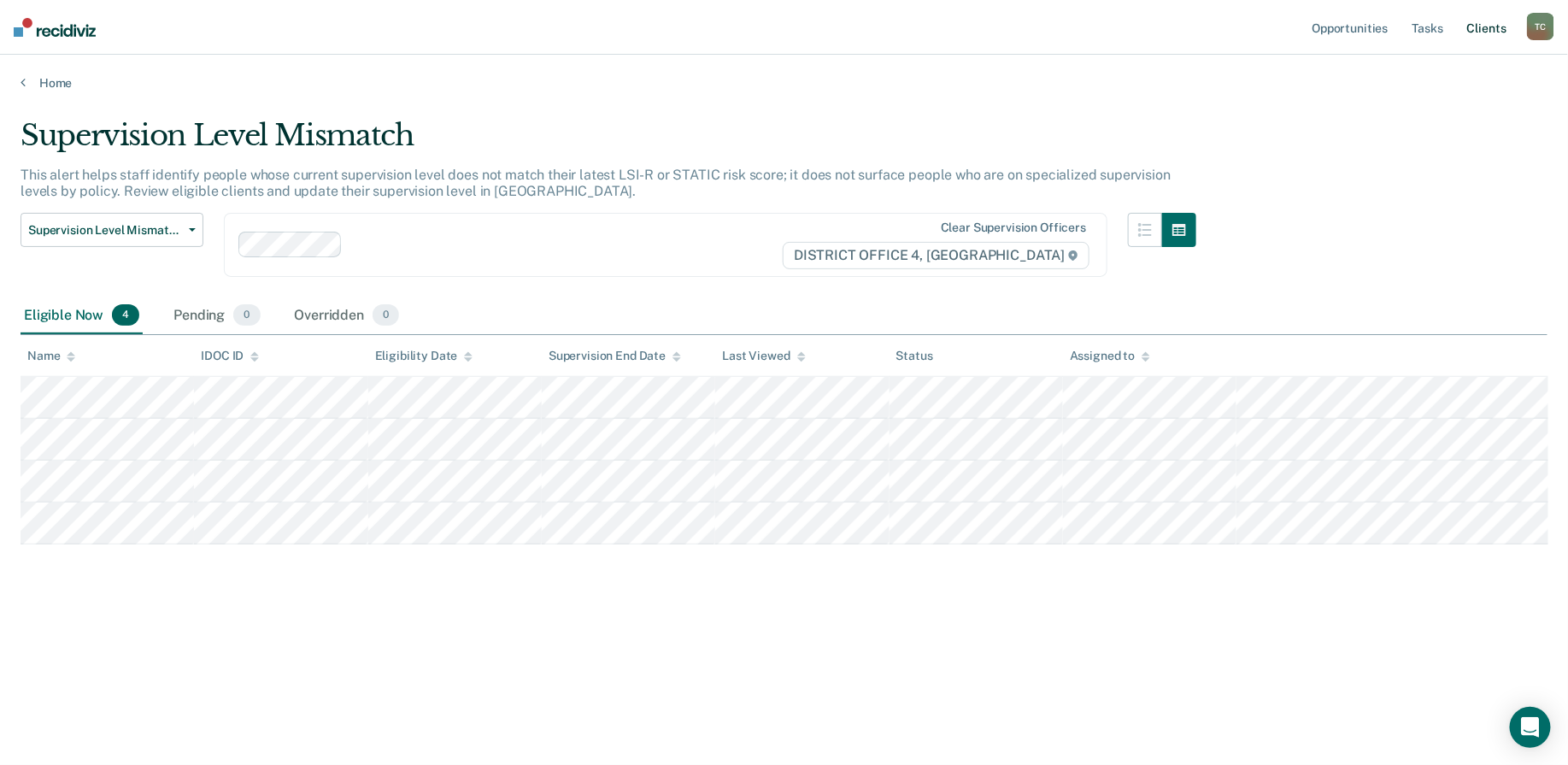
click at [1502, 30] on link "Client s" at bounding box center [1487, 27] width 46 height 55
